Goal: Use online tool/utility: Utilize a website feature to perform a specific function

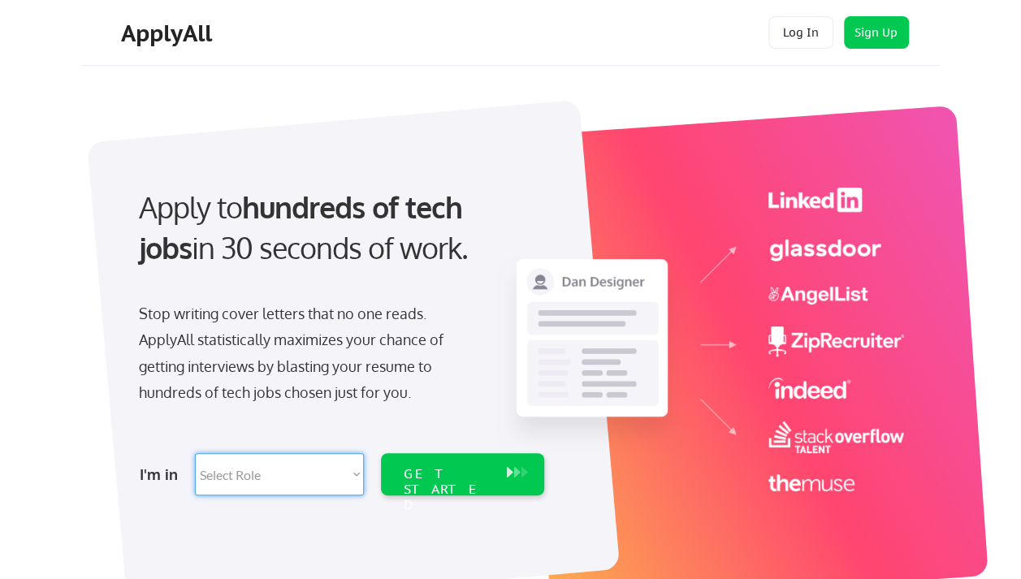
click at [350, 474] on select "Select Role Software Engineering Product Management Customer Success Sales UI/U…" at bounding box center [279, 474] width 169 height 42
select select ""hr_recruiting""
click at [195, 453] on select "Select Role Software Engineering Product Management Customer Success Sales UI/U…" at bounding box center [279, 474] width 169 height 42
select select ""hr_recruiting""
click at [354, 476] on select "Select Role Software Engineering Product Management Customer Success Sales UI/U…" at bounding box center [279, 474] width 169 height 42
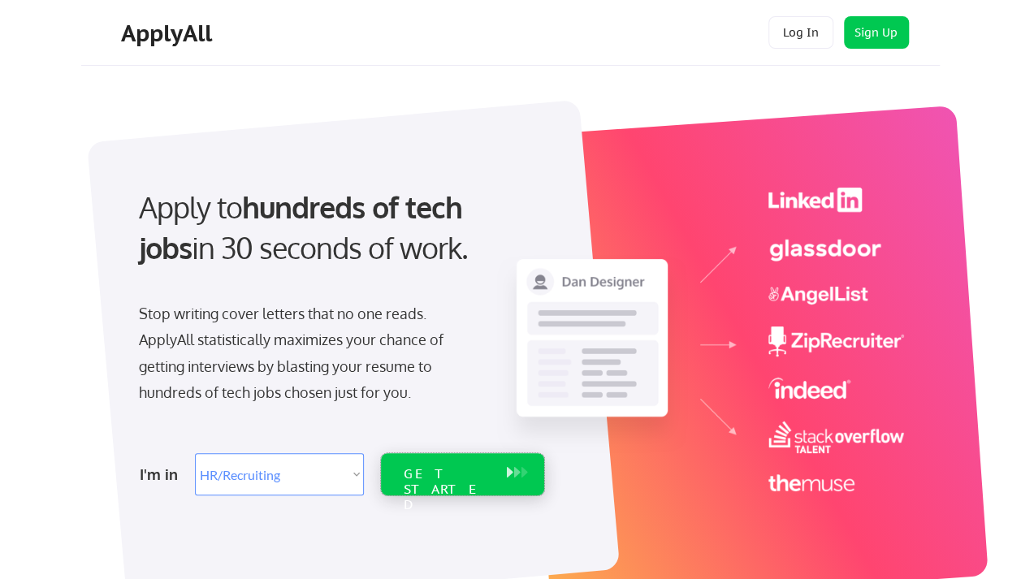
click at [430, 476] on div "GET STARTED" at bounding box center [447, 489] width 87 height 47
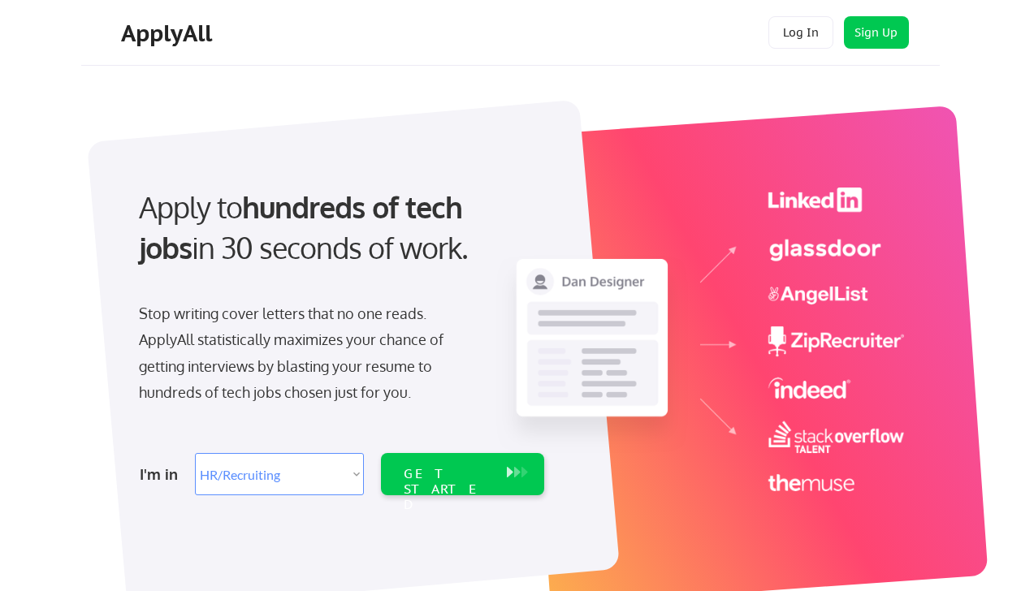
select select ""hr_recruiting""
